Goal: Task Accomplishment & Management: Use online tool/utility

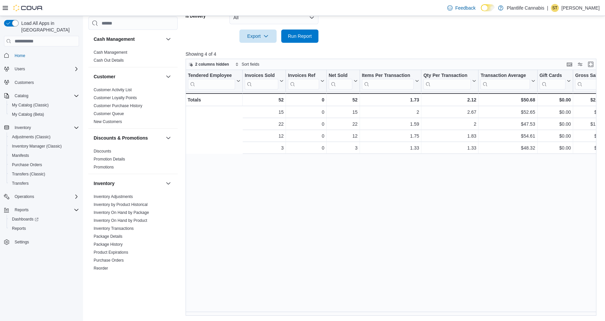
scroll to position [0, 118]
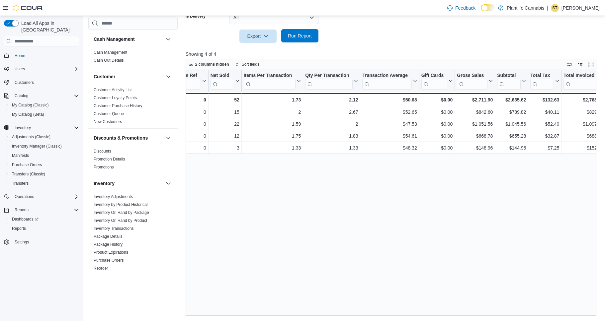
click at [307, 40] on span "Run Report" at bounding box center [299, 35] width 29 height 13
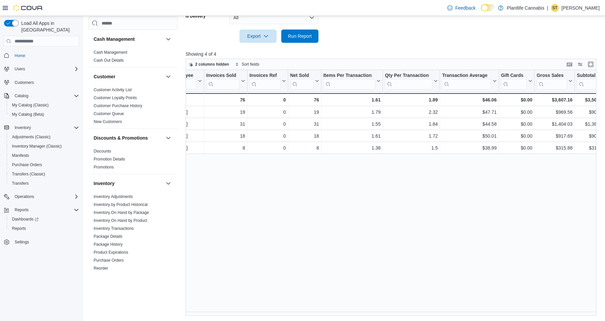
scroll to position [0, 0]
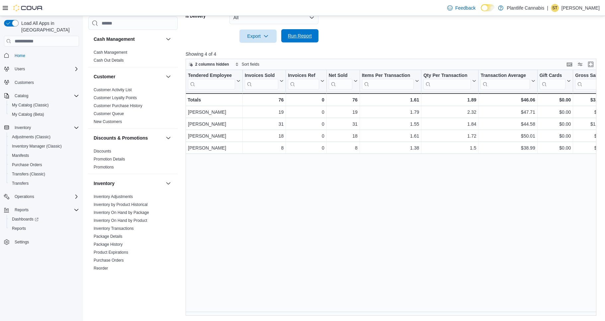
click at [295, 32] on span "Run Report" at bounding box center [299, 35] width 29 height 13
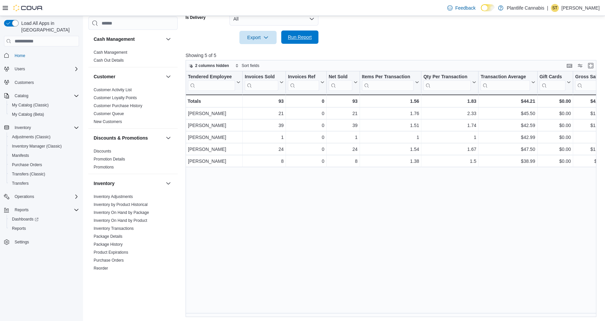
click at [289, 36] on span "Run Report" at bounding box center [300, 37] width 24 height 7
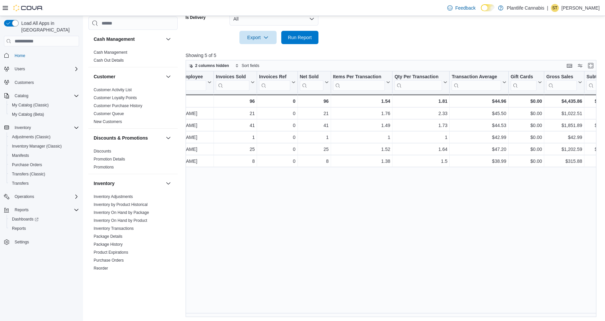
scroll to position [0, 0]
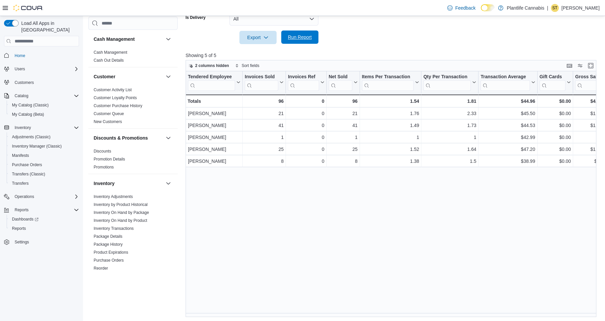
click at [308, 41] on span "Run Report" at bounding box center [299, 37] width 29 height 13
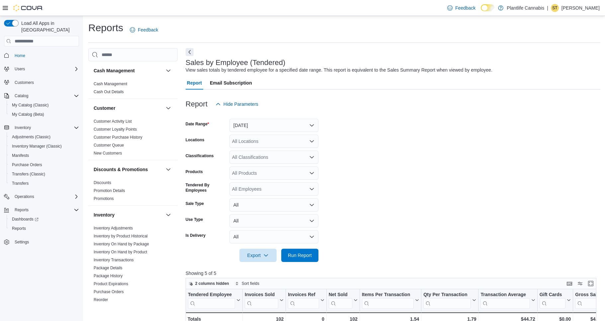
scroll to position [29, 0]
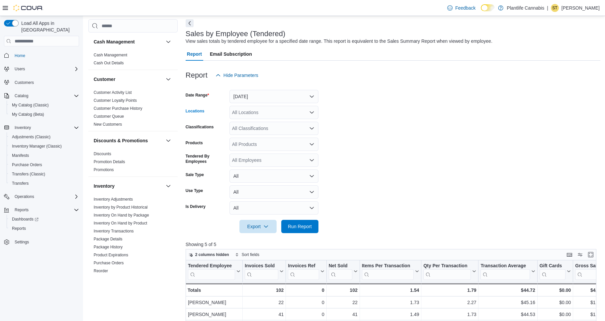
click at [260, 117] on div "All Locations" at bounding box center [273, 112] width 89 height 13
type input "**"
click at [294, 134] on span "Edmonton - [GEOGRAPHIC_DATA] South" at bounding box center [290, 133] width 87 height 7
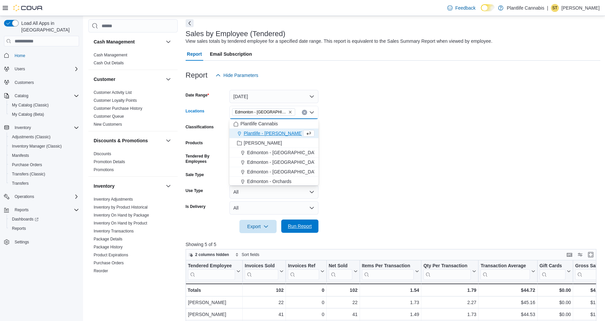
click at [294, 228] on span "Run Report" at bounding box center [300, 226] width 24 height 7
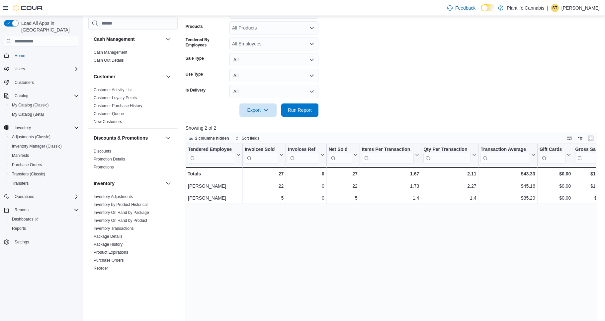
scroll to position [219, 0]
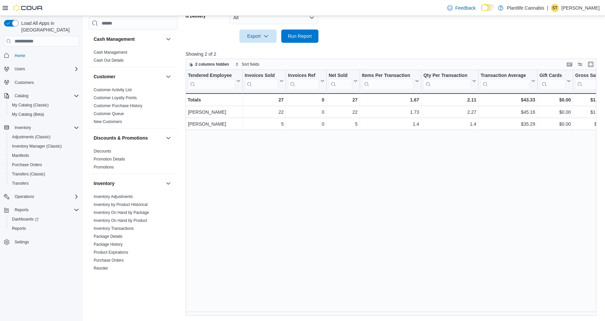
click at [380, 310] on div "Tendered Employee Click to view column header actions Invoices Sold Click to vi…" at bounding box center [393, 193] width 415 height 246
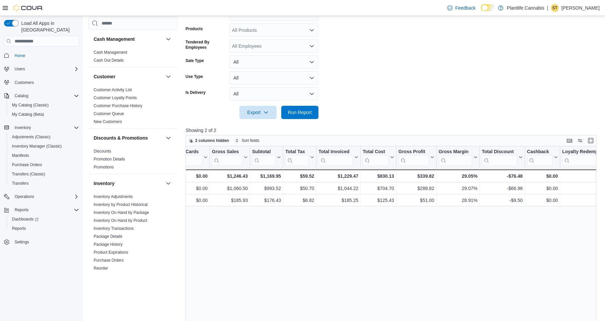
scroll to position [95, 0]
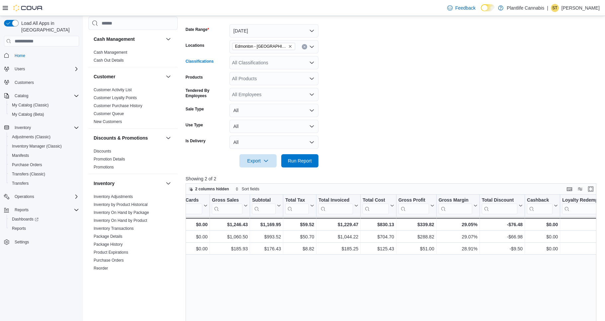
click at [248, 59] on div "All Classifications" at bounding box center [273, 62] width 89 height 13
type input "**"
click at [258, 76] on span "Accessory Group" at bounding box center [262, 74] width 36 height 7
click at [311, 156] on span "Run Report" at bounding box center [299, 160] width 29 height 13
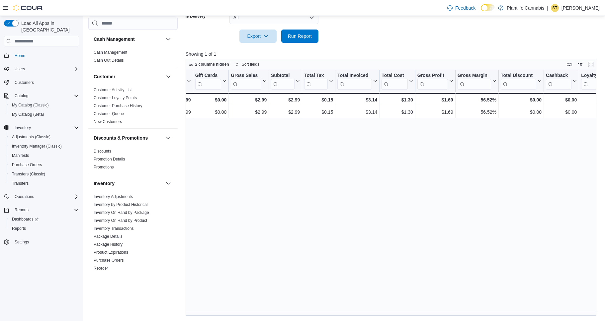
scroll to position [0, 343]
